Goal: Information Seeking & Learning: Learn about a topic

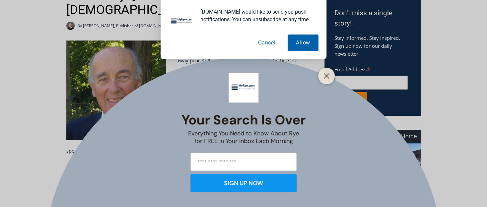
click at [303, 41] on button "Allow" at bounding box center [302, 42] width 31 height 17
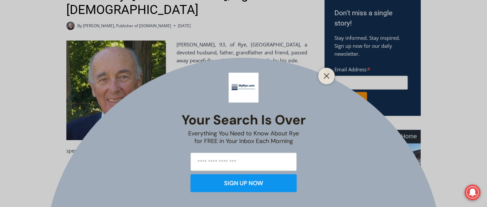
drag, startPoint x: 327, startPoint y: 74, endPoint x: 341, endPoint y: 76, distance: 14.4
click at [328, 75] on icon "Close" at bounding box center [326, 76] width 6 height 6
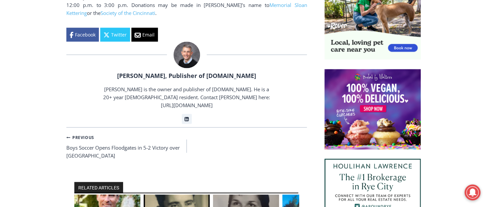
scroll to position [619, 0]
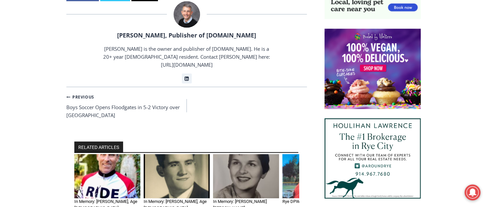
click at [246, 154] on img "3 of 6" at bounding box center [246, 176] width 66 height 44
